Goal: Information Seeking & Learning: Learn about a topic

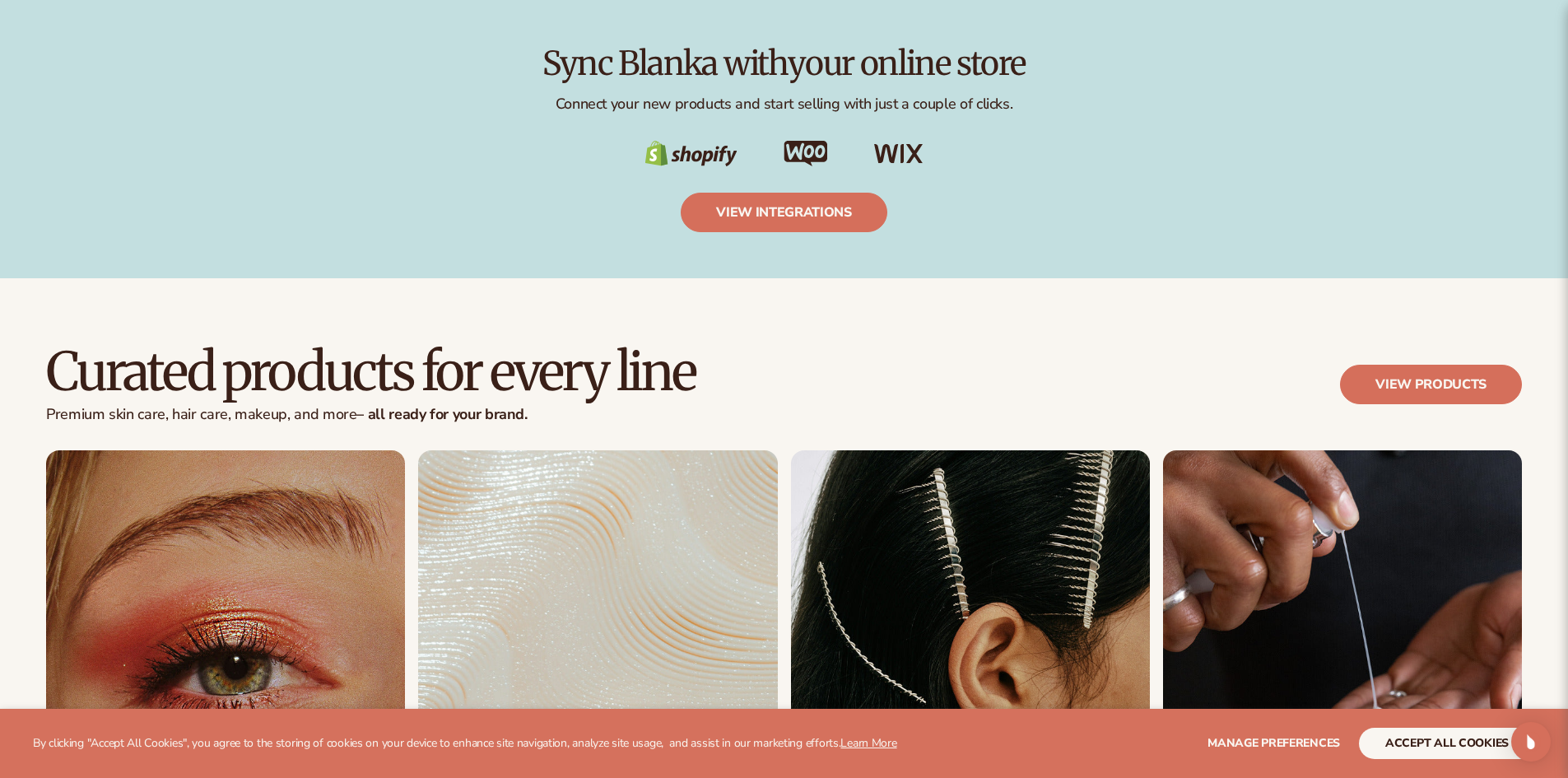
scroll to position [3538, 0]
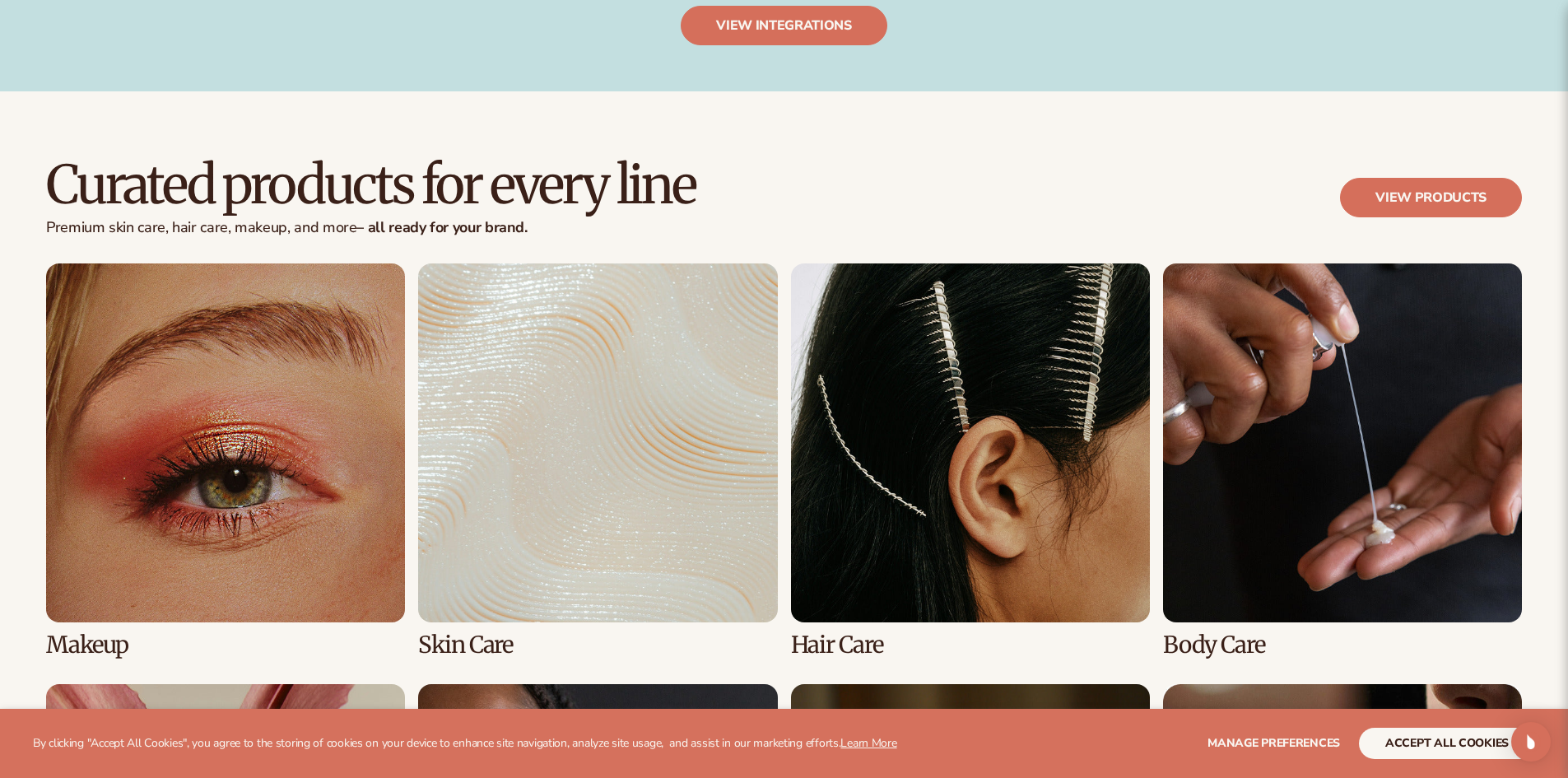
click at [172, 461] on link "1 / 8" at bounding box center [226, 460] width 359 height 394
click at [1440, 194] on link "View products" at bounding box center [1431, 197] width 182 height 40
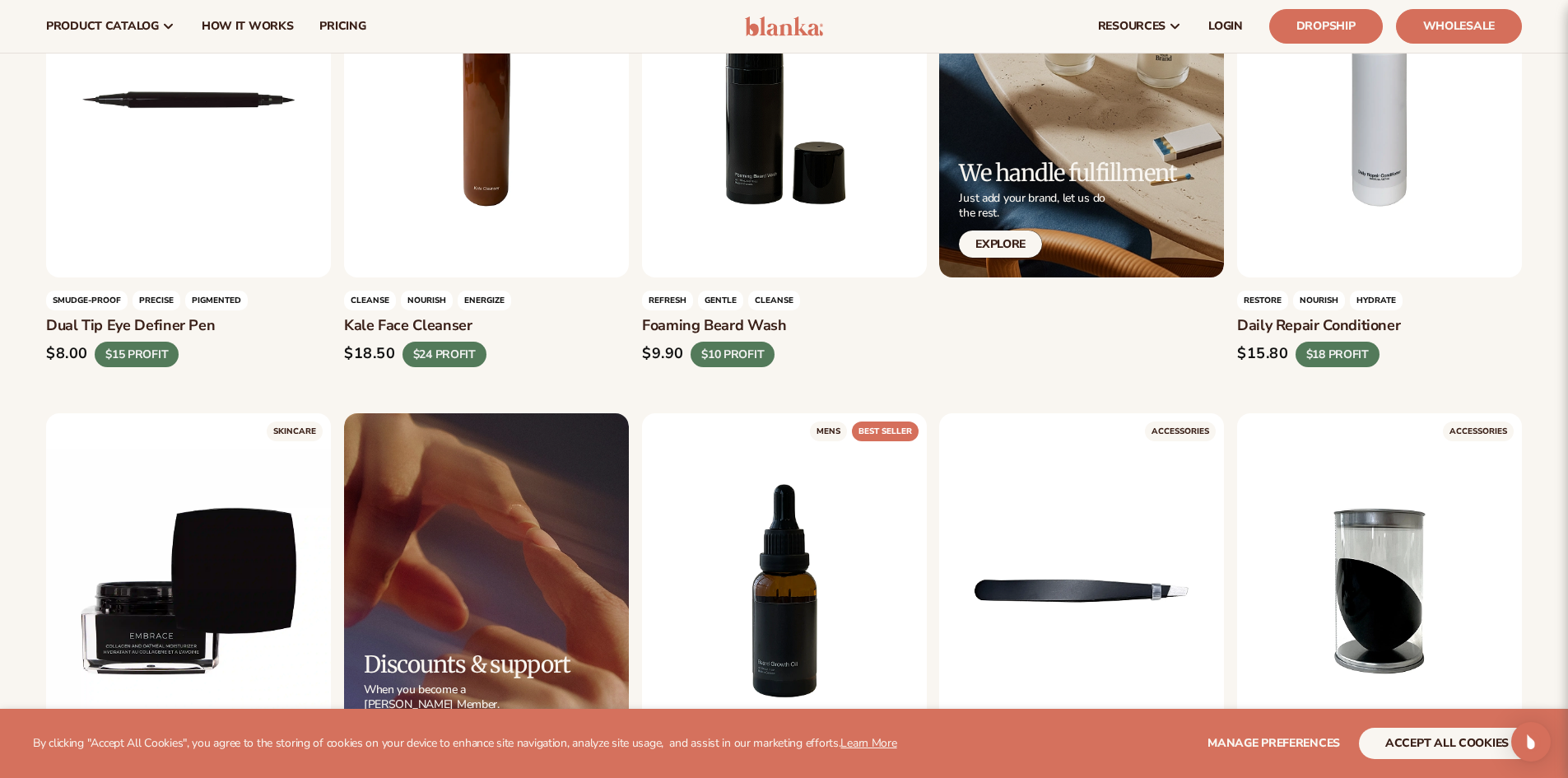
scroll to position [3452, 0]
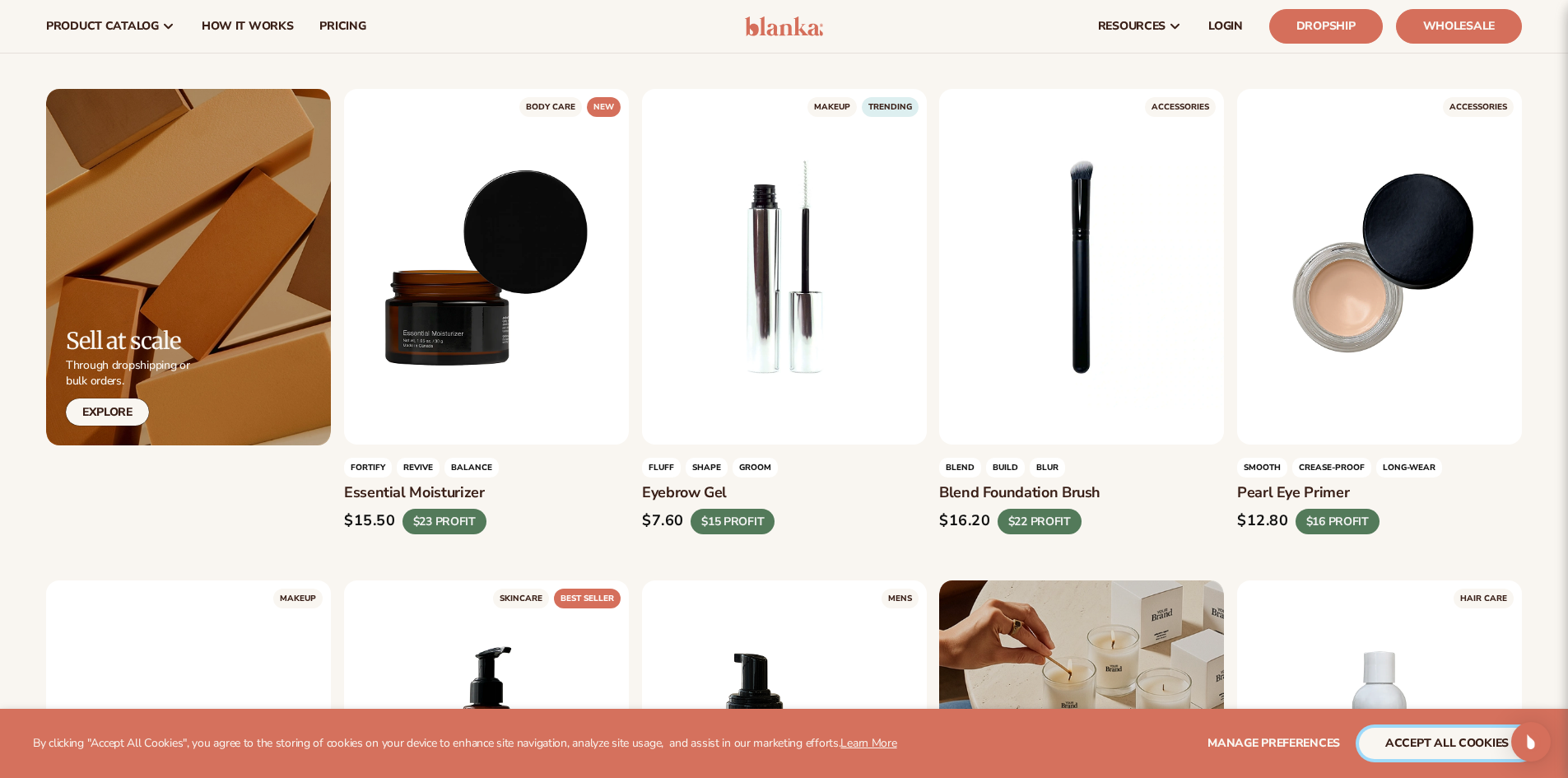
click at [1465, 741] on button "accept all cookies" at bounding box center [1447, 742] width 176 height 31
